Goal: Task Accomplishment & Management: Manage account settings

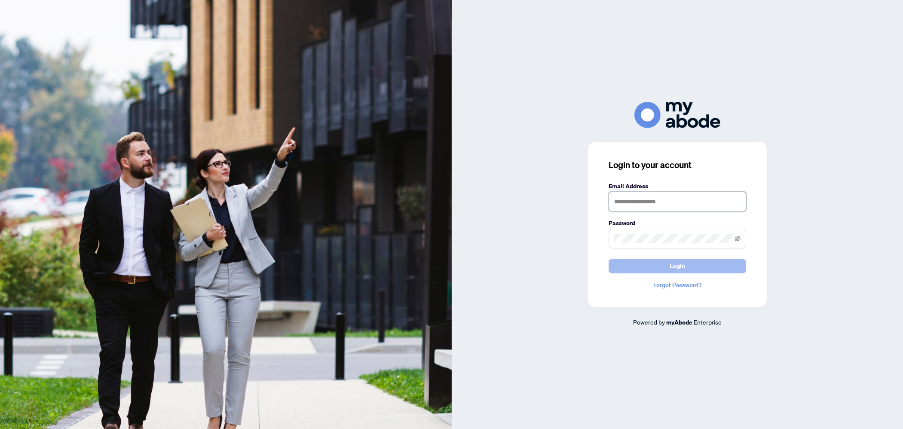
type input "**********"
click at [720, 266] on button "Login" at bounding box center [678, 266] width 138 height 15
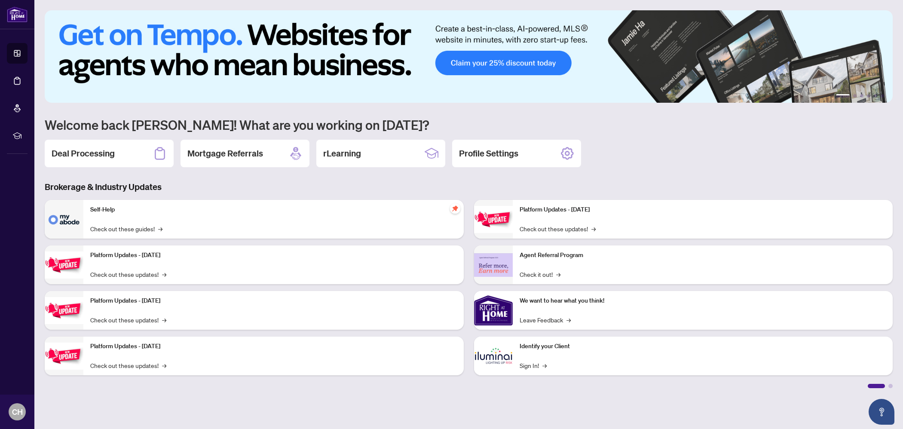
click at [108, 147] on div "Deal Processing" at bounding box center [109, 154] width 129 height 28
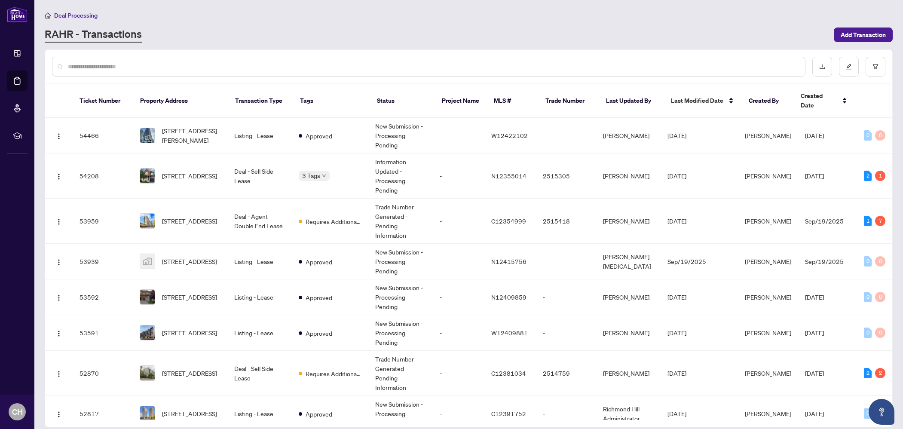
click at [165, 68] on input "text" at bounding box center [433, 66] width 730 height 9
type input "***"
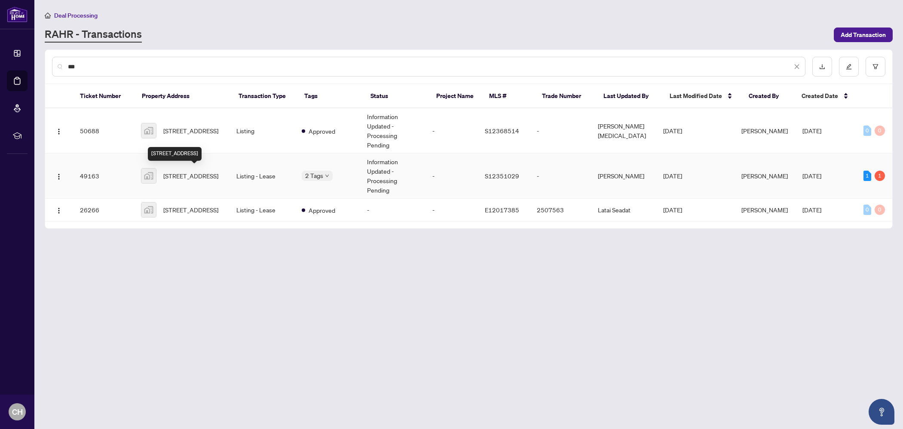
click at [198, 181] on span "262 Kozlov Street, Barrie, ON, Canada" at bounding box center [190, 175] width 55 height 9
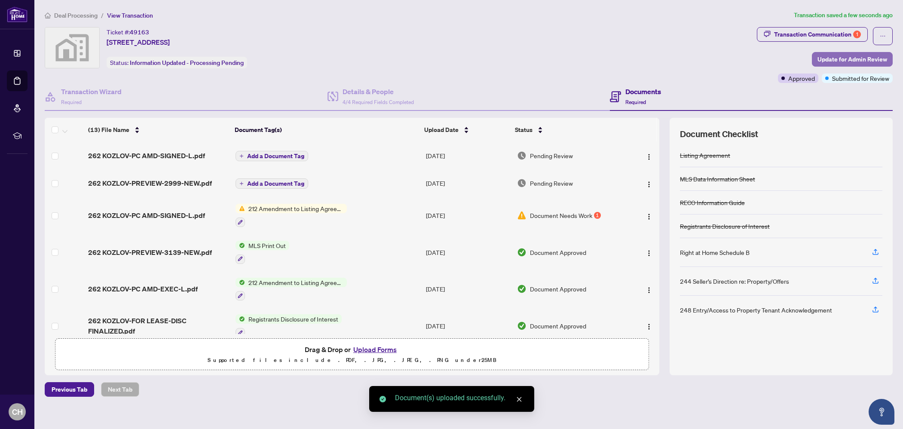
click at [819, 56] on span "Update for Admin Review" at bounding box center [853, 59] width 70 height 14
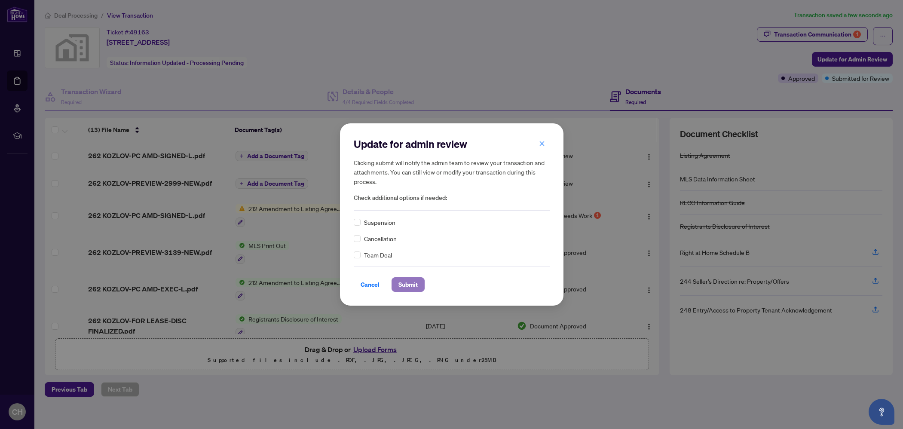
click at [416, 277] on button "Submit" at bounding box center [408, 284] width 33 height 15
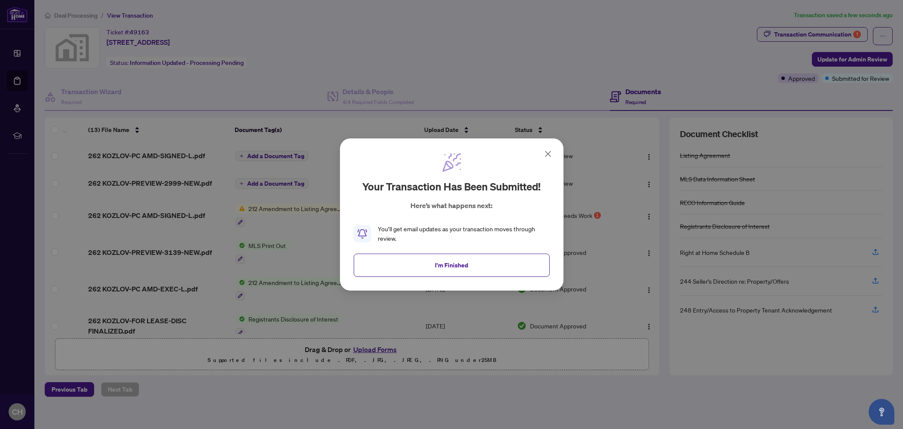
click at [415, 261] on button "I'm Finished" at bounding box center [452, 265] width 196 height 23
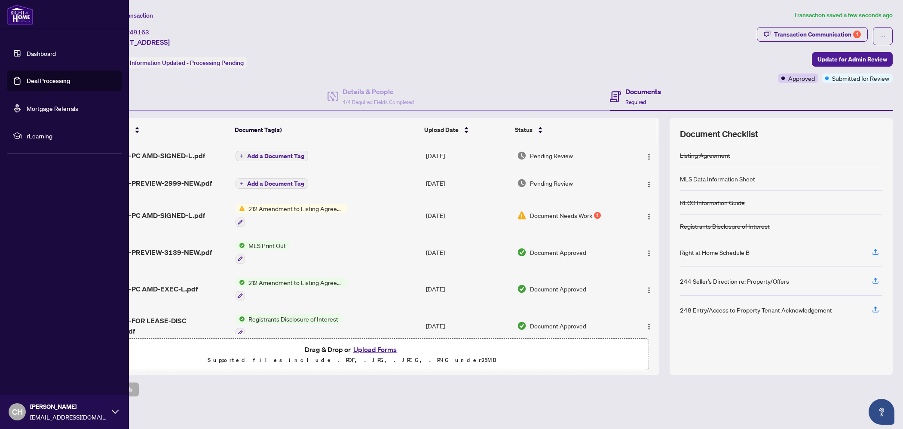
click at [27, 55] on link "Dashboard" at bounding box center [41, 53] width 29 height 8
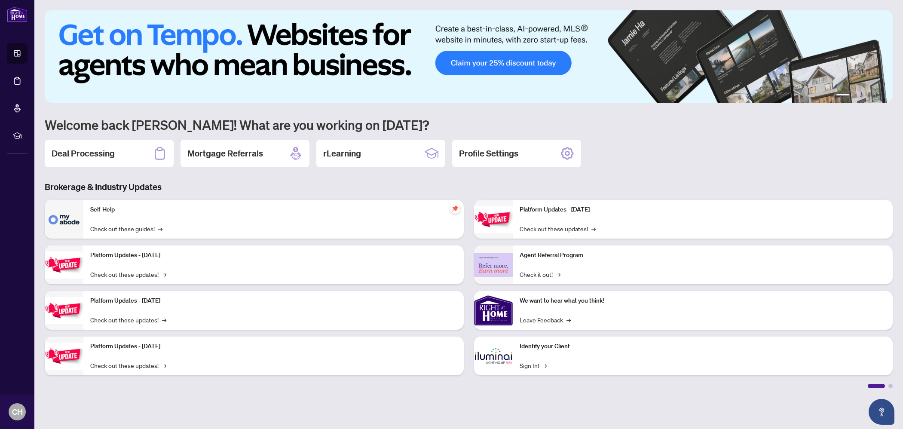
click at [154, 154] on icon at bounding box center [160, 154] width 14 height 14
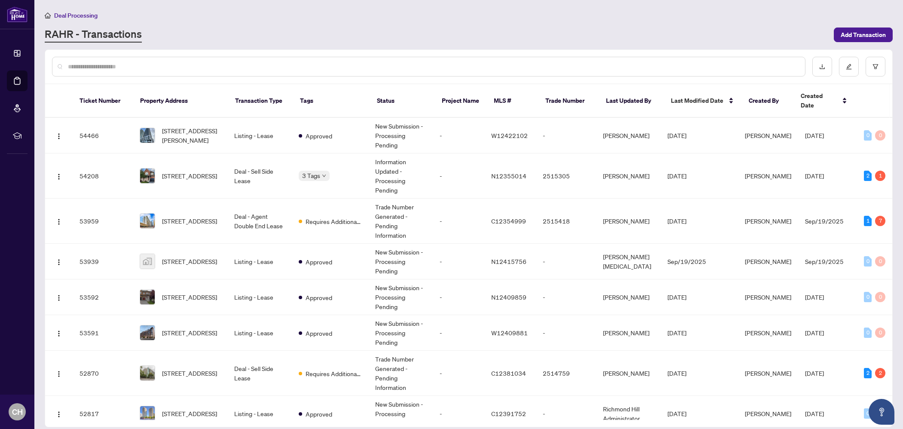
click at [224, 57] on div at bounding box center [429, 67] width 754 height 20
click at [226, 61] on div at bounding box center [429, 67] width 754 height 20
click at [228, 61] on div at bounding box center [429, 67] width 754 height 20
click at [228, 63] on input "text" at bounding box center [433, 66] width 730 height 9
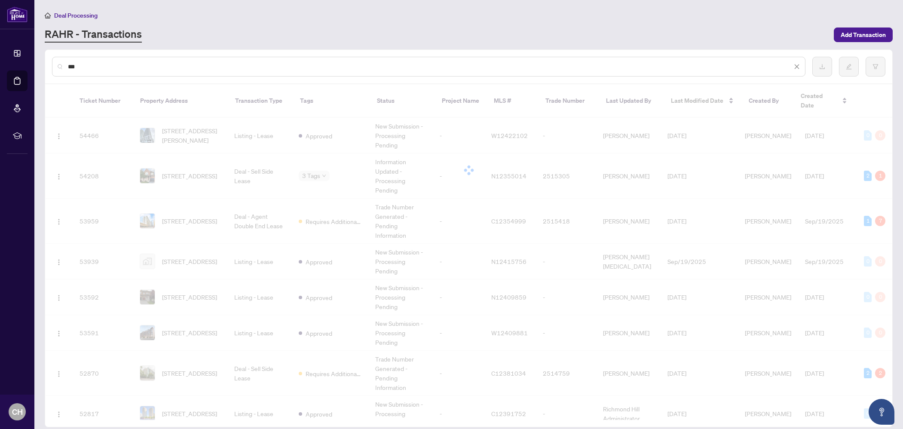
type input "***"
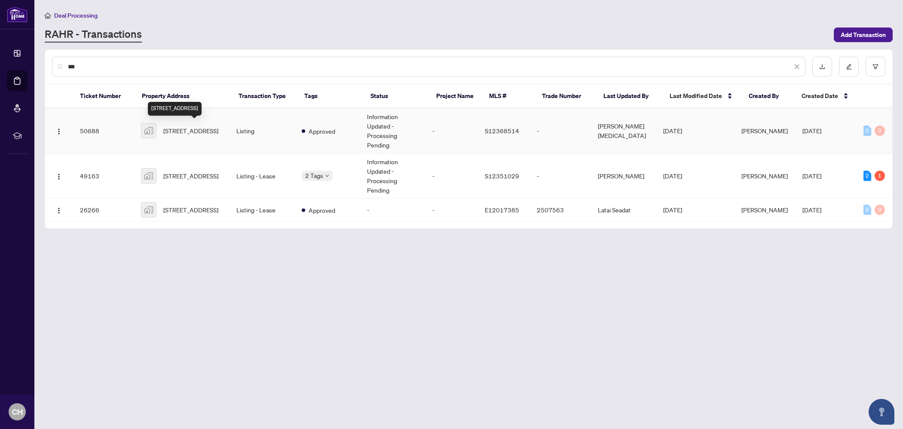
click at [190, 131] on span "262 Kozlov Street, Barrie, ON, Canada" at bounding box center [190, 130] width 55 height 9
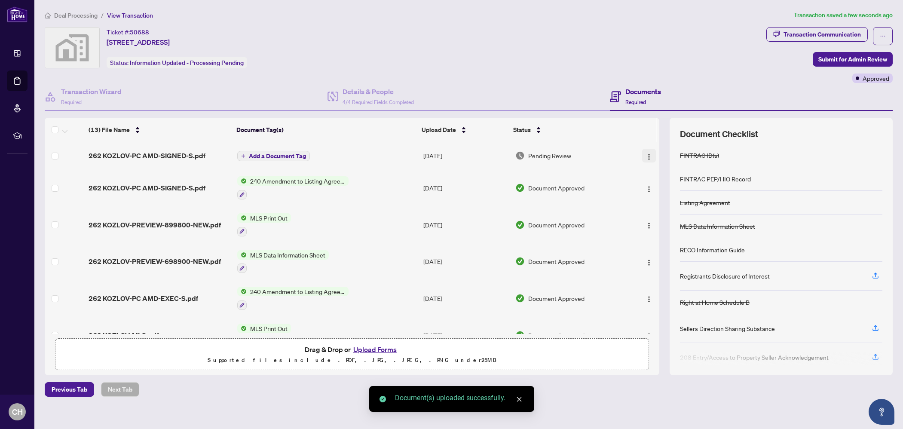
click at [647, 154] on img "button" at bounding box center [649, 156] width 7 height 7
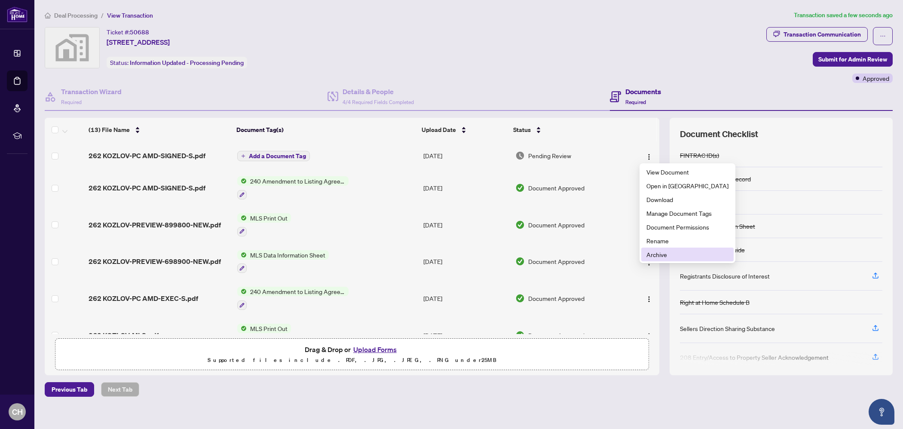
click at [672, 254] on span "Archive" at bounding box center [688, 254] width 82 height 9
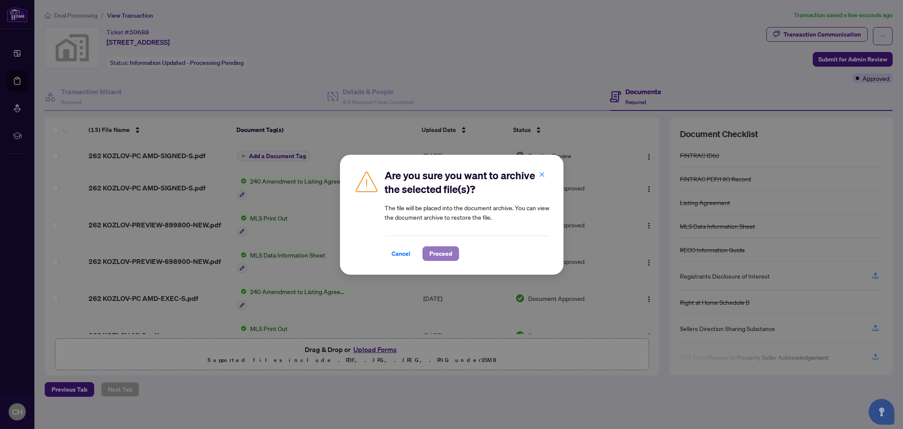
click at [450, 252] on span "Proceed" at bounding box center [440, 254] width 23 height 14
